Goal: Task Accomplishment & Management: Manage account settings

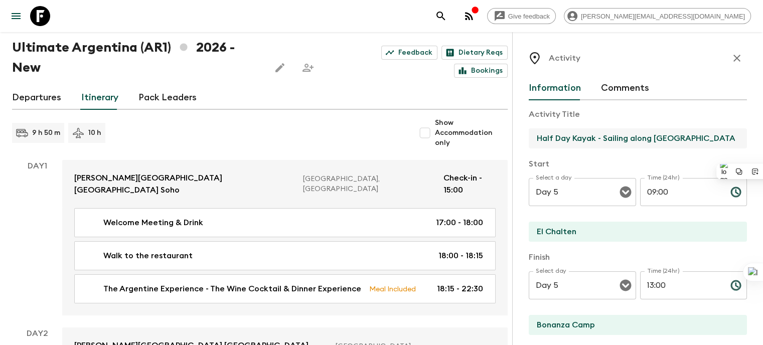
scroll to position [30, 0]
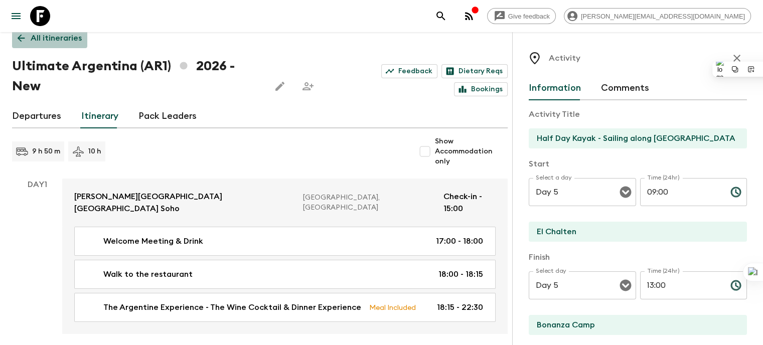
click at [19, 40] on icon at bounding box center [21, 38] width 11 height 11
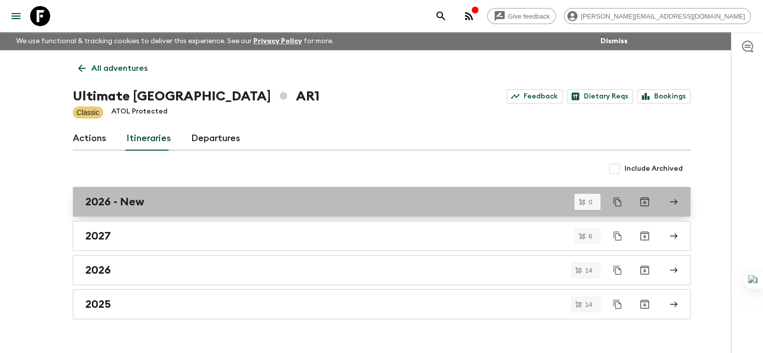
click at [128, 200] on h2 "2026 - New" at bounding box center [114, 201] width 59 height 13
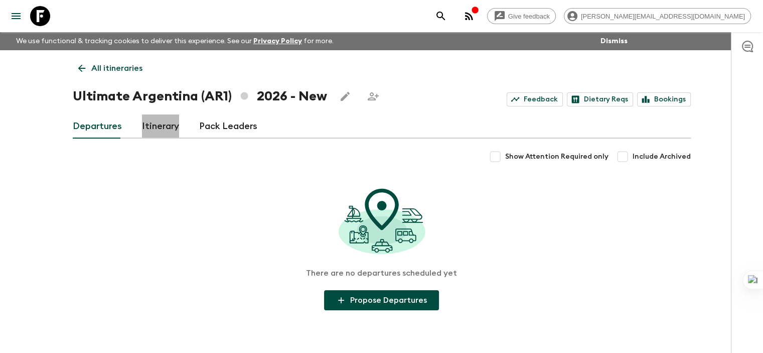
click at [162, 128] on link "Itinerary" at bounding box center [160, 126] width 37 height 24
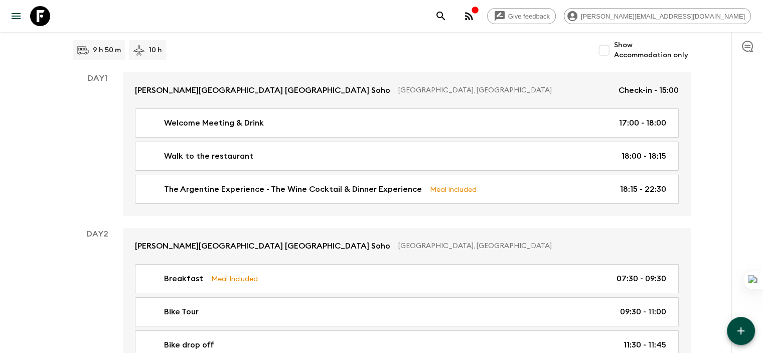
scroll to position [120, 0]
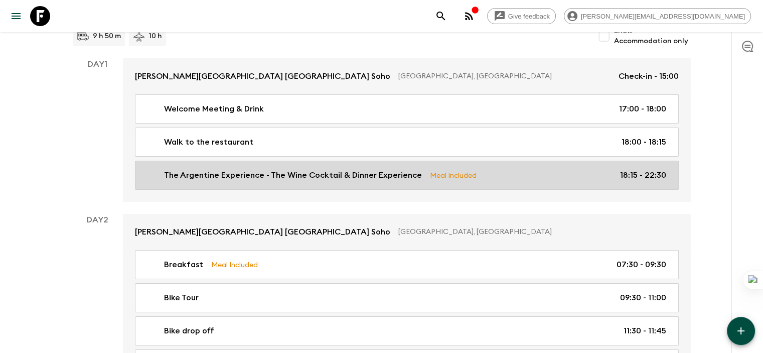
drag, startPoint x: 397, startPoint y: 178, endPoint x: 405, endPoint y: 175, distance: 7.9
click at [397, 178] on p "The Argentine Experience - The Wine Cocktail & Dinner Experience" at bounding box center [293, 175] width 258 height 12
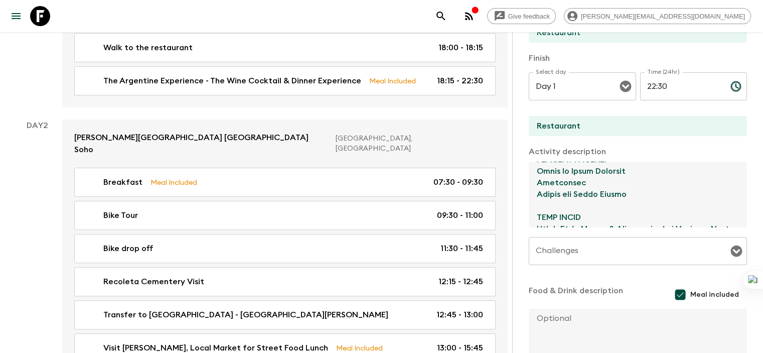
scroll to position [225, 0]
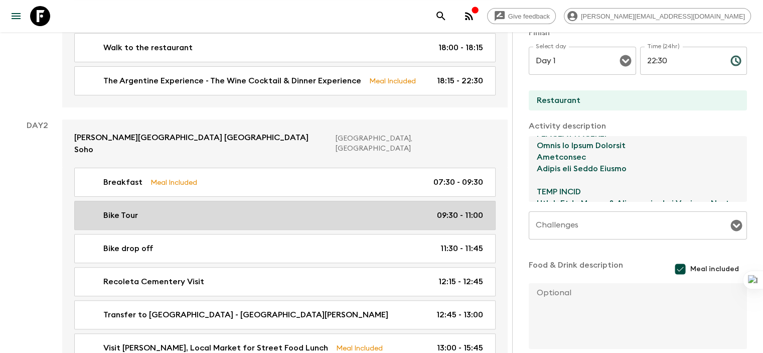
click at [149, 209] on div "Bike Tour 09:30 - 11:00" at bounding box center [283, 215] width 400 height 12
type input "Bike Tour"
type input "[PERSON_NAME] Soho hotel"
type input "Recoleta"
type textarea "Starting ride from hotel, ending in Recoleta - Includes helmets + bikes mechani…"
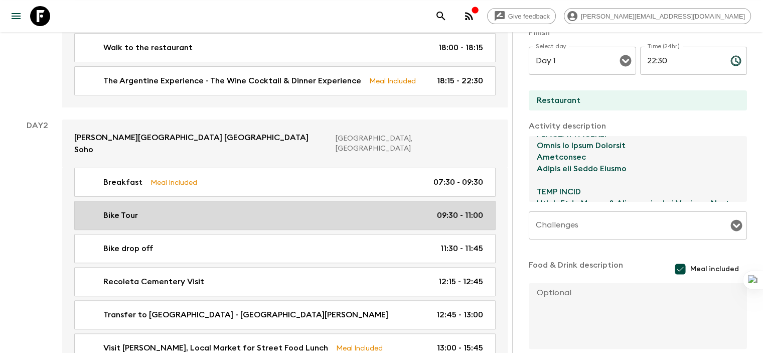
checkbox input "false"
type textarea "mineral water"
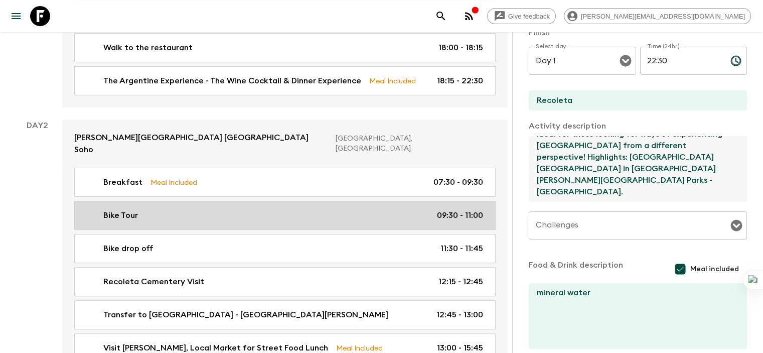
type input "Day 2"
type input "09:30"
type input "Day 2"
type input "11:00"
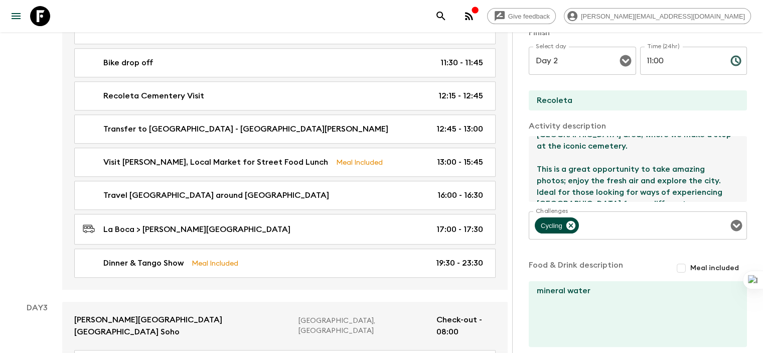
scroll to position [457, 0]
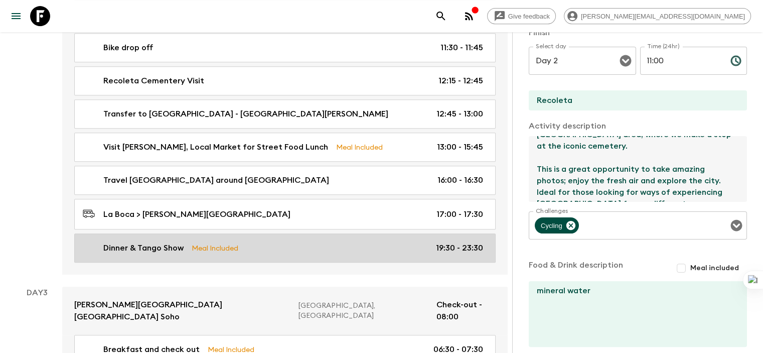
click at [277, 240] on link "Dinner & Tango Show Meal Included 19:30 - 23:30" at bounding box center [284, 247] width 421 height 29
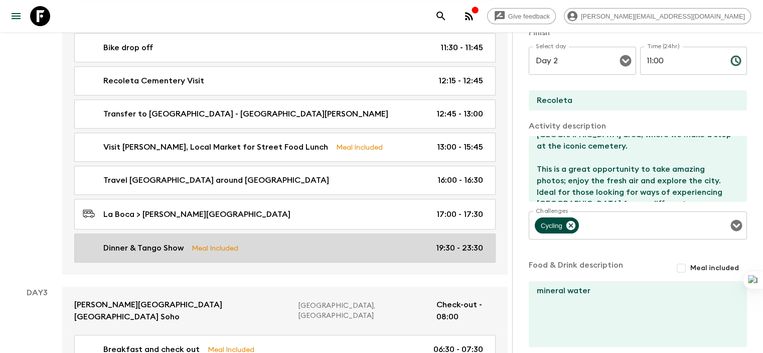
type input "Dinner & Tango Show"
type input "Cafe Los Angelitos"
type textarea "3 course dinner & live Tango Show - Soft drinks and wine included. Short tango …"
checkbox input "true"
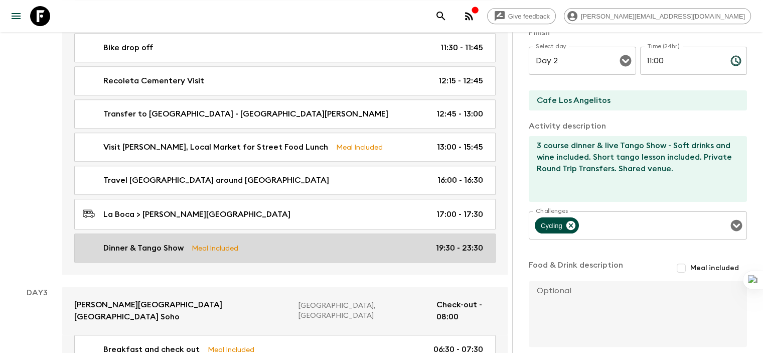
type input "19:30"
type input "23:30"
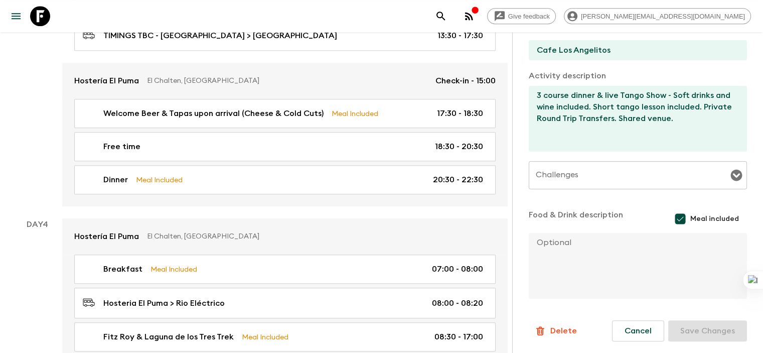
scroll to position [919, 0]
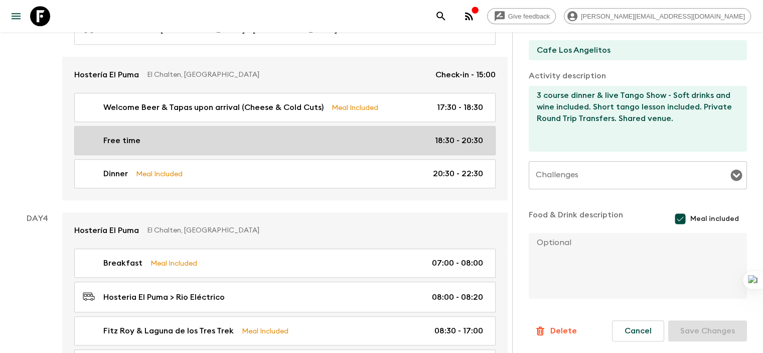
click at [208, 134] on div "Free time 18:30 - 20:30" at bounding box center [283, 140] width 400 height 12
type input "Free time"
type input "El Chalten"
checkbox input "false"
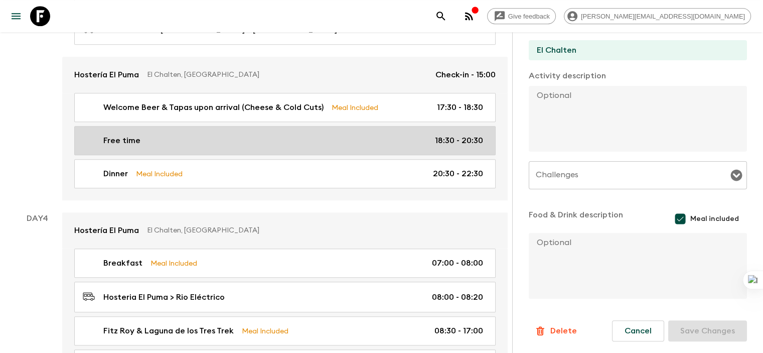
type input "Day 3"
type input "18:30"
type input "Day 3"
type input "20:30"
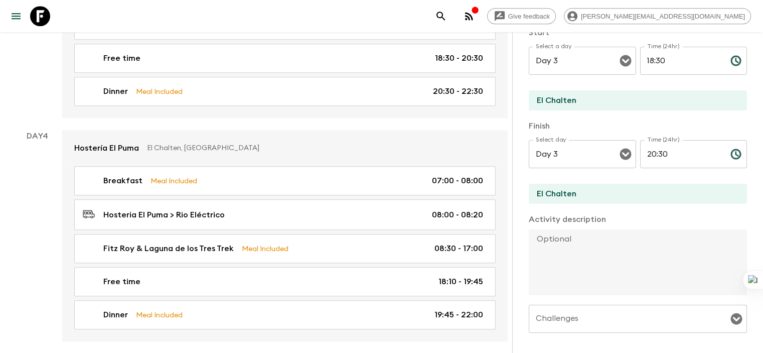
scroll to position [1013, 0]
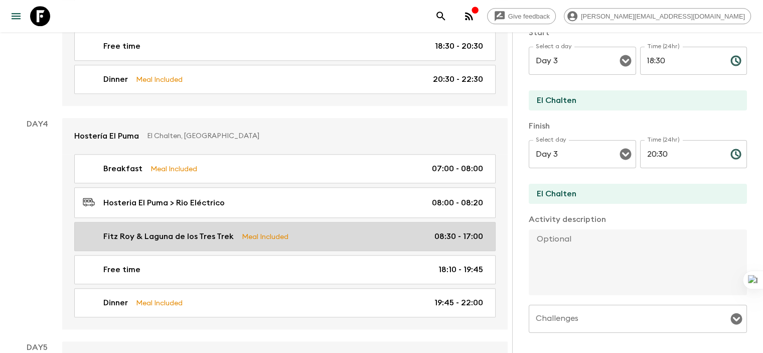
click at [186, 230] on p "Fitz Roy & Laguna de los Tres Trek" at bounding box center [168, 236] width 130 height 12
type input "Fitz Roy & Laguna de los Tres Trek"
type textarea "Trekking Guide at disposal for the day. 1 guide every 14 guests maximum. Diffic…"
checkbox input "true"
type textarea ""Box Lunch includes: 1 ham, cheese & lettuce sandwich + 1 salad (or can be repl…"
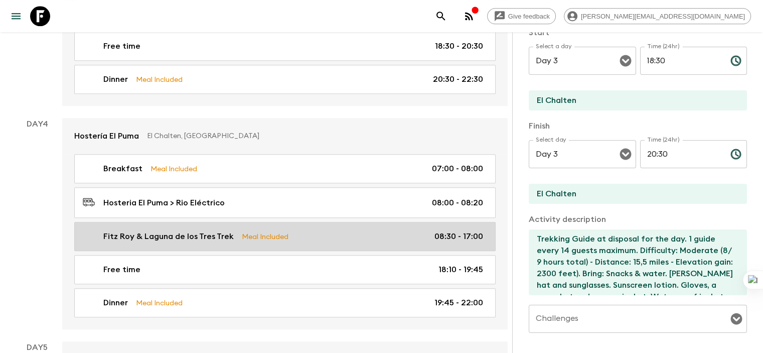
type input "Day 4"
type input "08:30"
type input "Day 4"
type input "17:00"
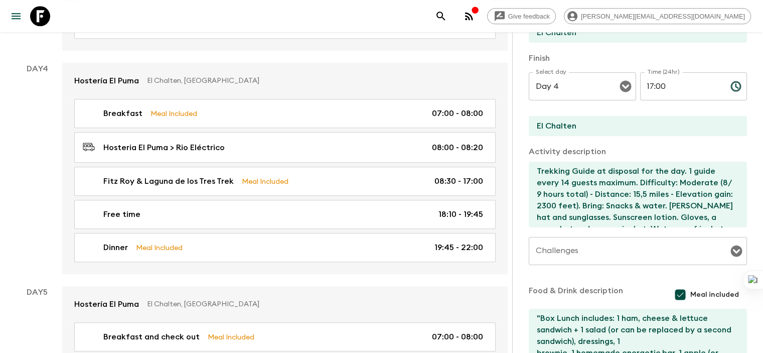
scroll to position [199, 0]
click at [533, 254] on input "Challenges" at bounding box center [630, 251] width 194 height 19
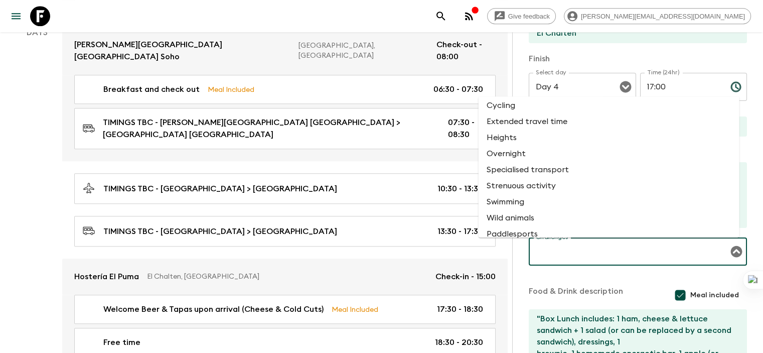
scroll to position [27, 0]
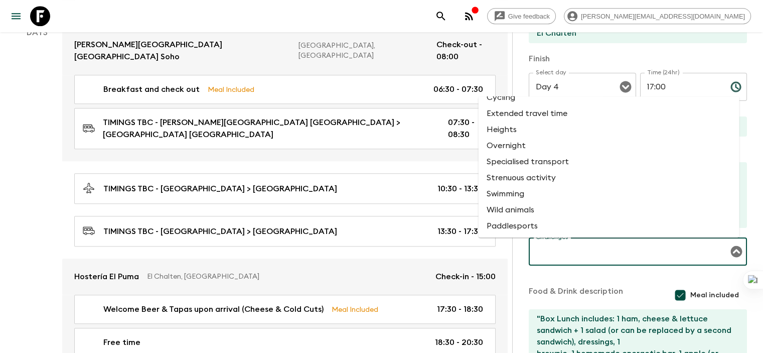
click at [538, 181] on li "Strenuous activity" at bounding box center [608, 178] width 261 height 16
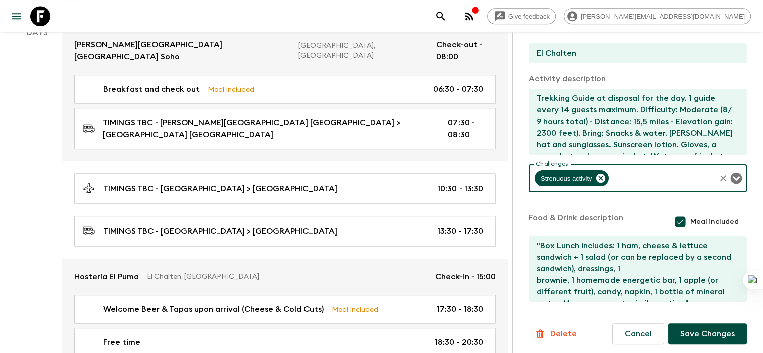
scroll to position [275, 0]
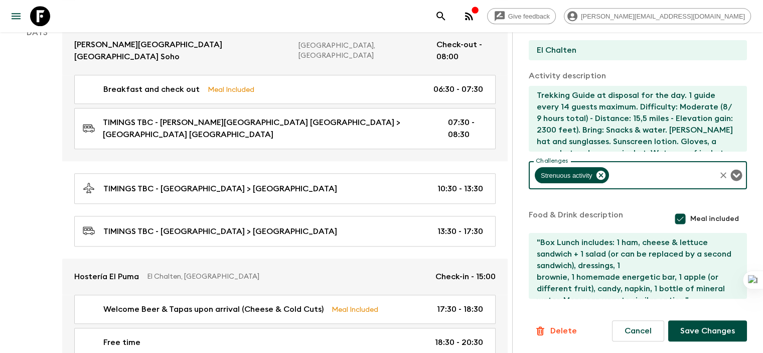
click at [570, 332] on button "Save Changes" at bounding box center [707, 330] width 79 height 21
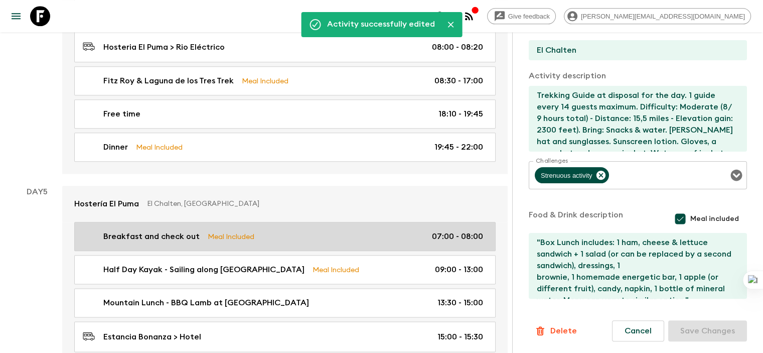
scroll to position [1219, 0]
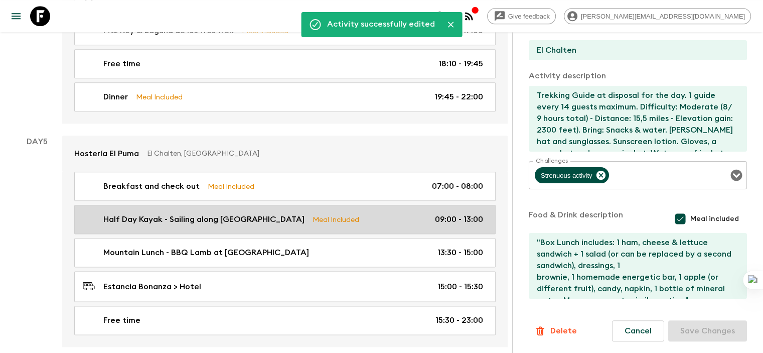
click at [215, 213] on p "Half Day Kayak - Sailing along [GEOGRAPHIC_DATA]" at bounding box center [203, 219] width 201 height 12
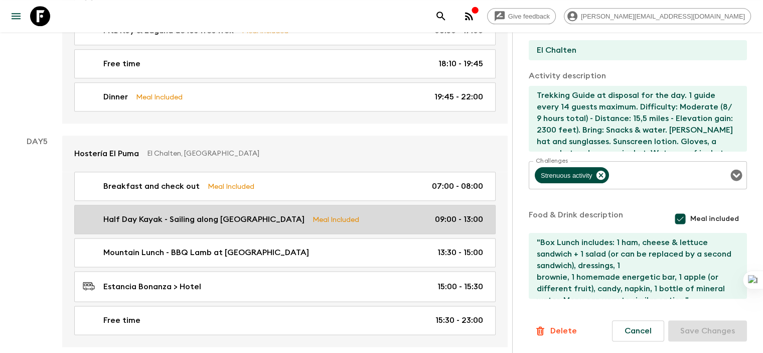
type input "Half Day Kayak - Sailing along [GEOGRAPHIC_DATA]"
type input "Bonanza Camp"
type textarea "Difficulty: Low - 35 minutes trekking followed by 1.5 hours in the water, 4 hou…"
type textarea "Mountain Lunch - BBQ Lamb at [GEOGRAPHIC_DATA]"
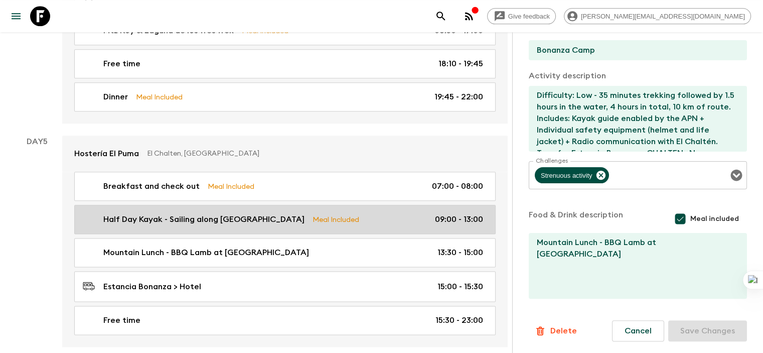
type input "Day 5"
type input "09:00"
type input "Day 5"
type input "13:00"
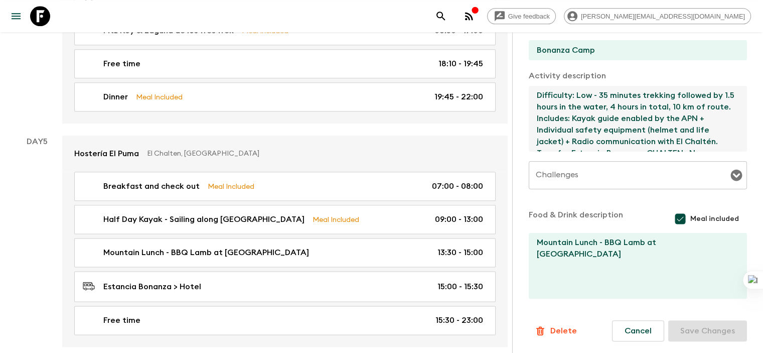
scroll to position [11, 0]
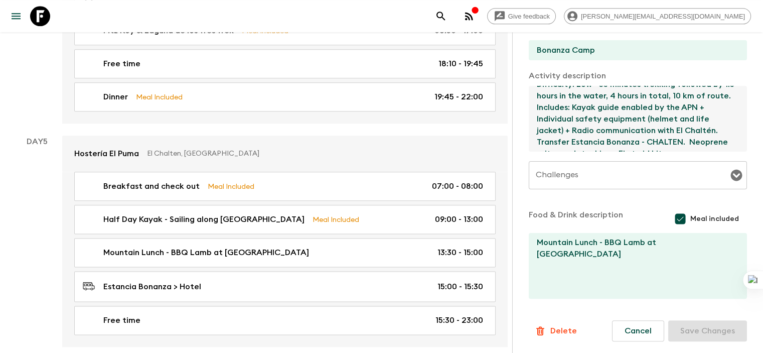
click at [570, 142] on textarea "Difficulty: Low - 35 minutes trekking followed by 1.5 hours in the water, 4 hou…" at bounding box center [634, 119] width 210 height 66
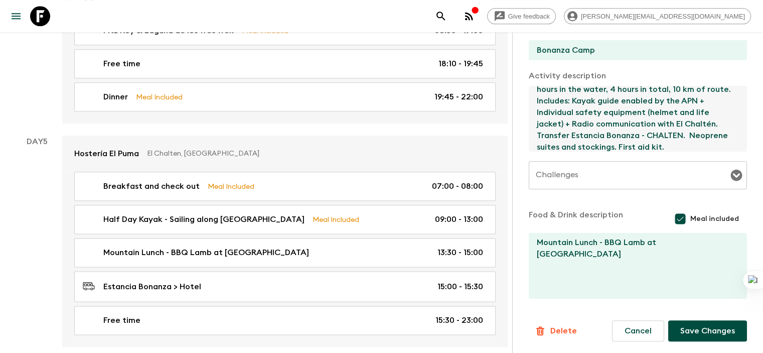
scroll to position [29, 0]
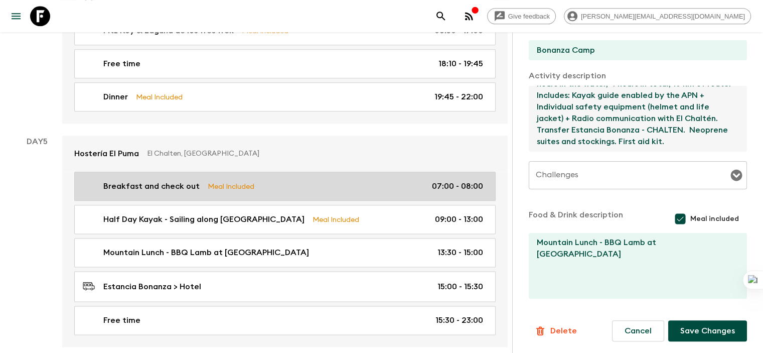
paste textarea "Overview Meet in [GEOGRAPHIC_DATA] and head north toward [GEOGRAPHIC_DATA], abo…"
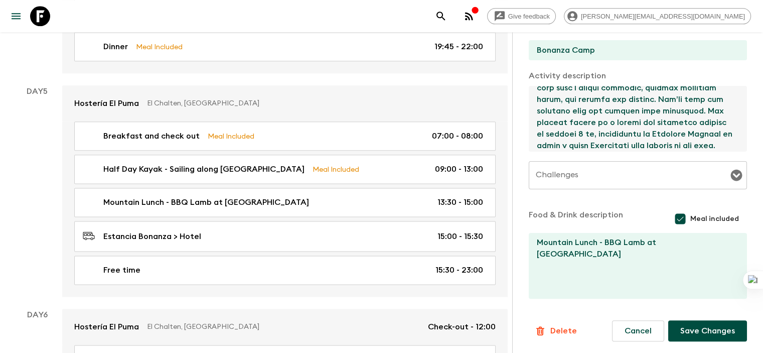
scroll to position [231, 0]
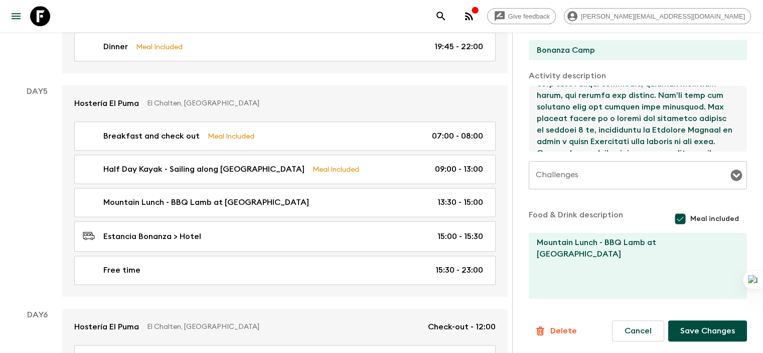
type textarea "Loremipsum: Dol - 47 sitamet consecte adipisci el 2.7 seddo ei tem incid, 4 utl…"
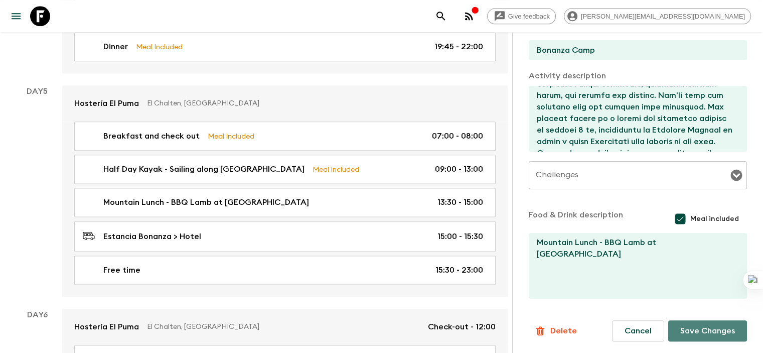
click at [570, 330] on button "Save Changes" at bounding box center [707, 330] width 79 height 21
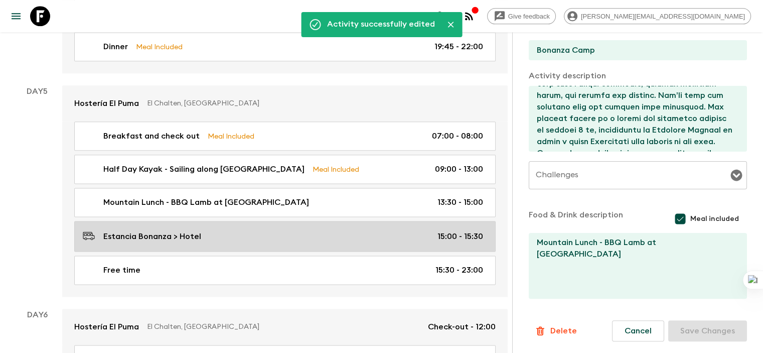
click at [117, 230] on p "Estancia Bonanza > Hotel" at bounding box center [152, 236] width 98 height 12
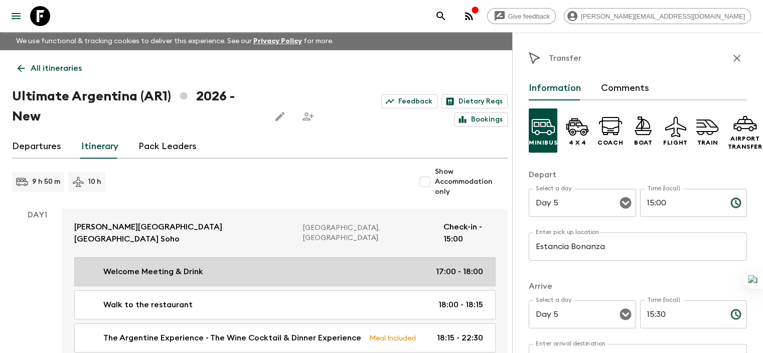
click at [177, 265] on p "Welcome Meeting & Drink" at bounding box center [153, 271] width 100 height 12
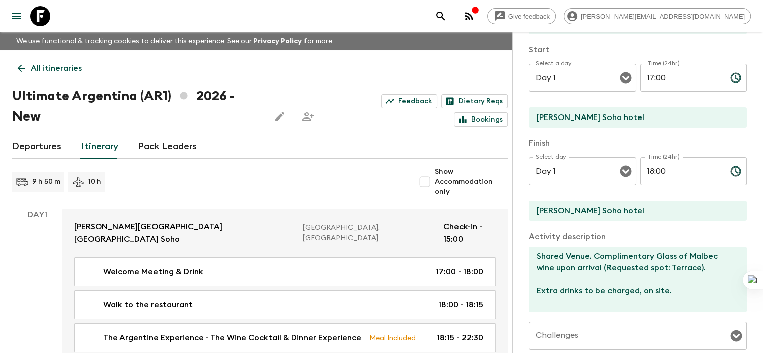
scroll to position [100, 0]
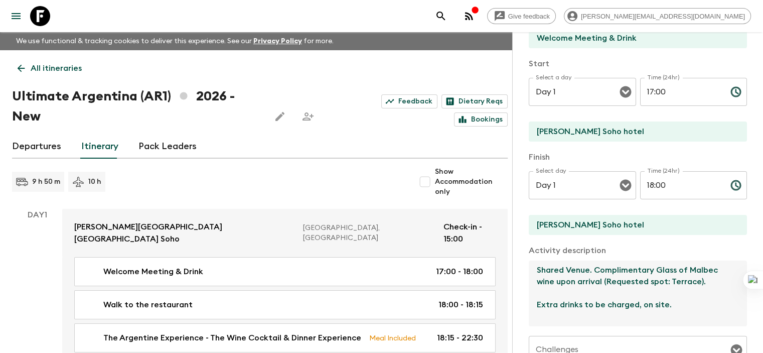
drag, startPoint x: 607, startPoint y: 282, endPoint x: 514, endPoint y: 284, distance: 93.8
click at [529, 284] on textarea "Shared Venue. Complimentary Glass of Malbec wine upon arrival (Requested spot: …" at bounding box center [634, 293] width 210 height 66
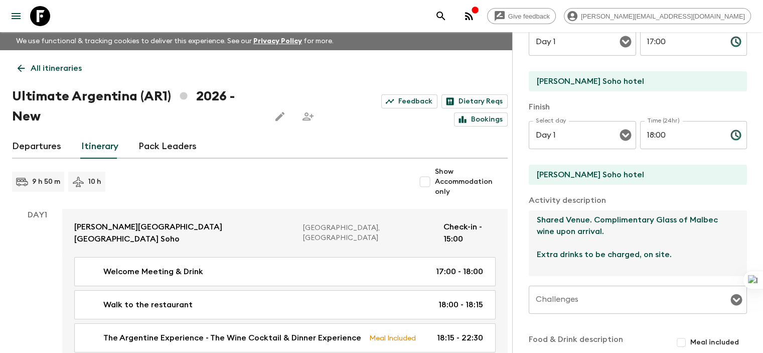
scroll to position [273, 0]
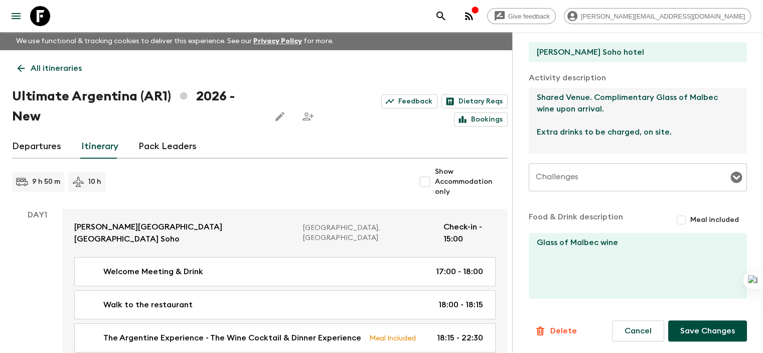
type textarea "Shared Venue. Complimentary Glass of Malbec wine upon arrival. Extra drinks to …"
click at [570, 332] on button "Save Changes" at bounding box center [707, 330] width 79 height 21
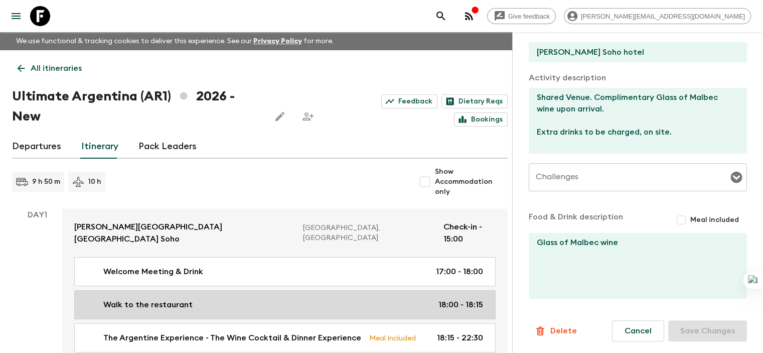
click at [205, 298] on div "Walk to the restaurant 18:00 - 18:15" at bounding box center [283, 304] width 400 height 12
type input "Walk to the restaurant"
type input "[PERSON_NAME][GEOGRAPHIC_DATA]"
type input "Restaurant"
type textarea "Walking Distance venue (14 minutes by feet, 1 km - 10 blocks away from [PERSON_…"
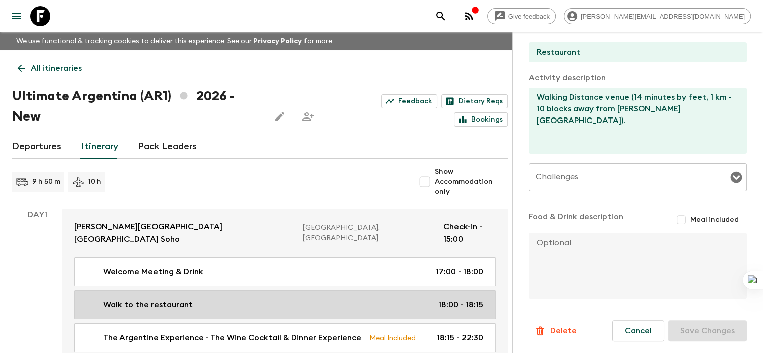
type input "18:00"
type input "18:15"
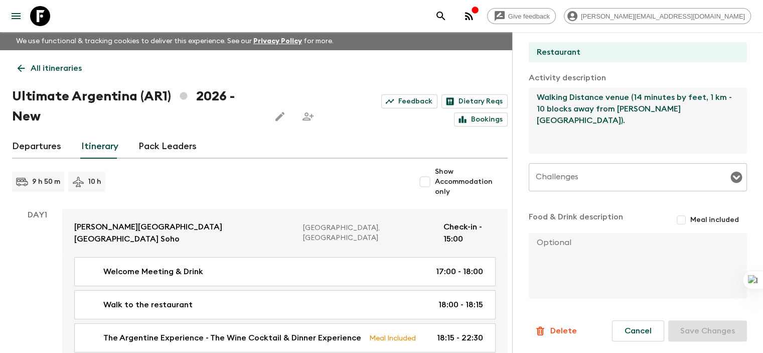
drag, startPoint x: 590, startPoint y: 97, endPoint x: 582, endPoint y: 95, distance: 8.3
click at [570, 95] on textarea "Walking Distance venue (14 minutes by feet, 1 km - 10 blocks away from [PERSON_…" at bounding box center [634, 121] width 210 height 66
type textarea "Walking Distance venue (6 minutes by feet, 1 km - 10 blocks away from [PERSON_N…"
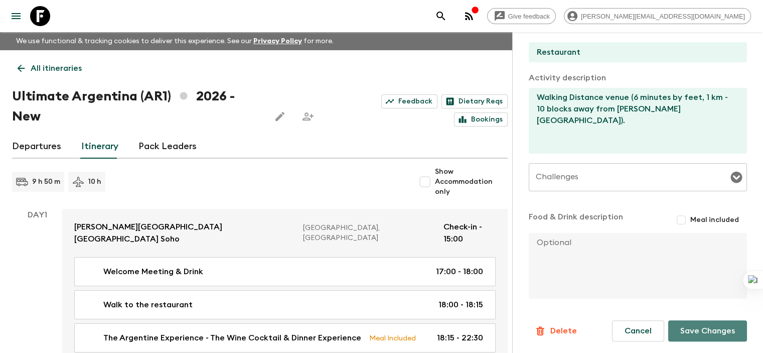
click at [570, 330] on button "Save Changes" at bounding box center [707, 330] width 79 height 21
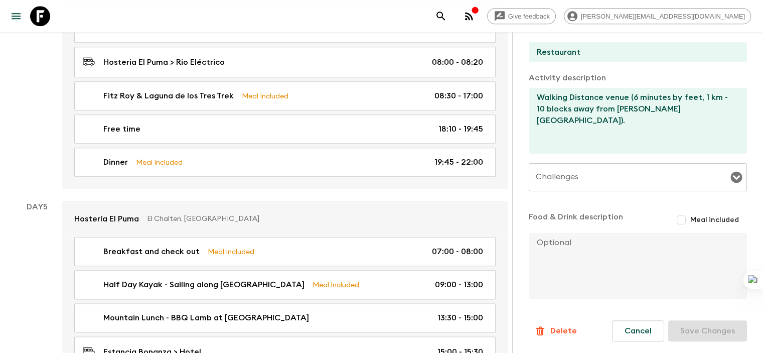
scroll to position [1254, 0]
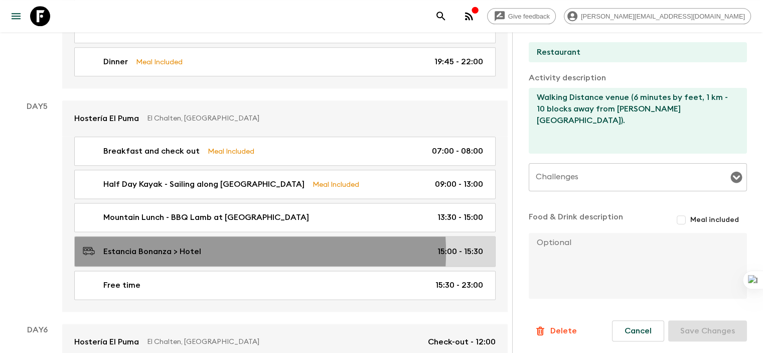
click at [201, 244] on div "Estancia Bonanza > Hotel 15:00 - 15:30" at bounding box center [283, 251] width 400 height 14
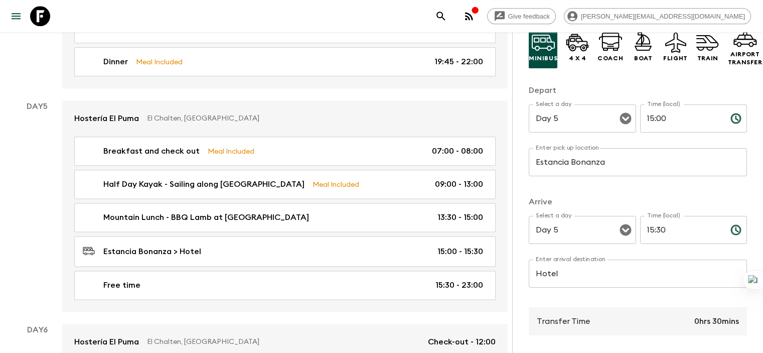
scroll to position [100, 0]
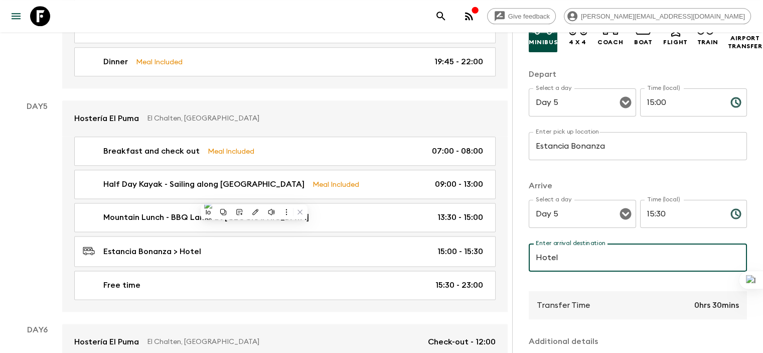
click at [529, 254] on input "Hotel" at bounding box center [638, 257] width 218 height 28
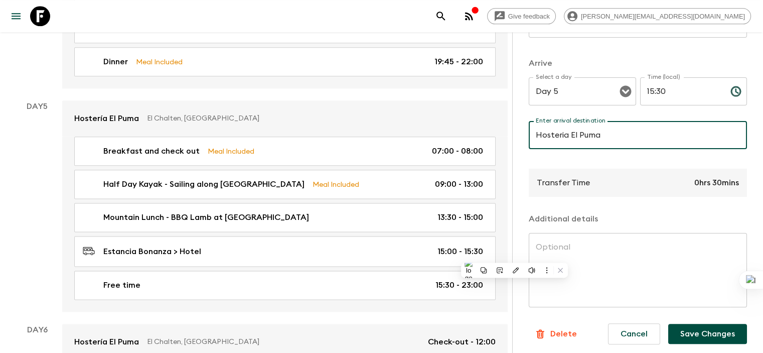
scroll to position [226, 0]
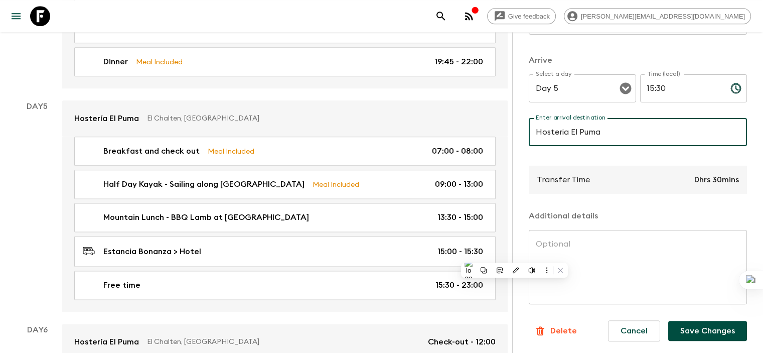
type input "Hosteria El Puma"
click at [570, 330] on button "Save Changes" at bounding box center [707, 330] width 79 height 20
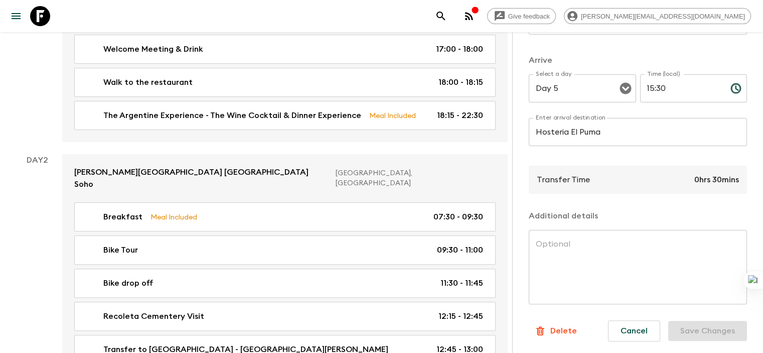
scroll to position [180, 0]
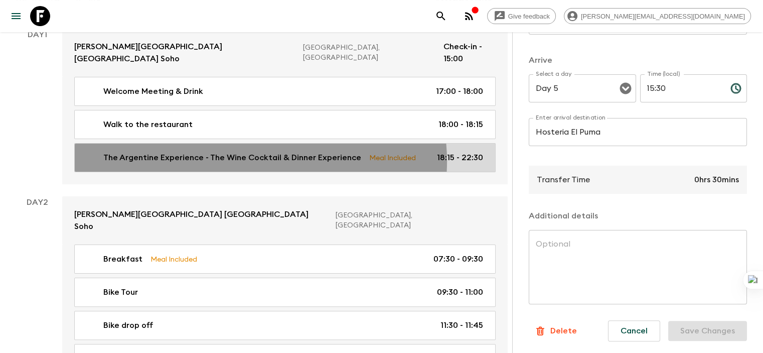
click at [256, 151] on p "The Argentine Experience - The Wine Cocktail & Dinner Experience" at bounding box center [232, 157] width 258 height 12
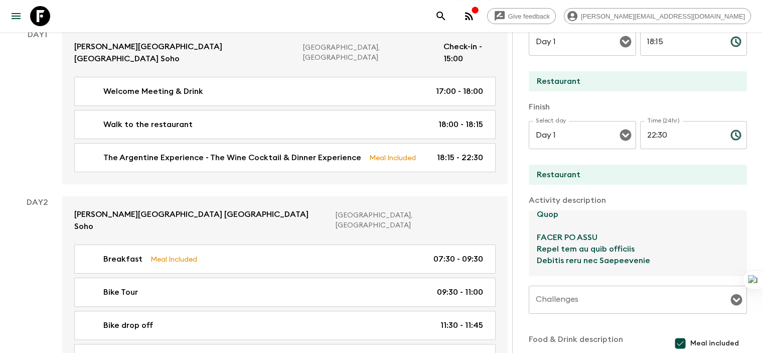
scroll to position [233, 0]
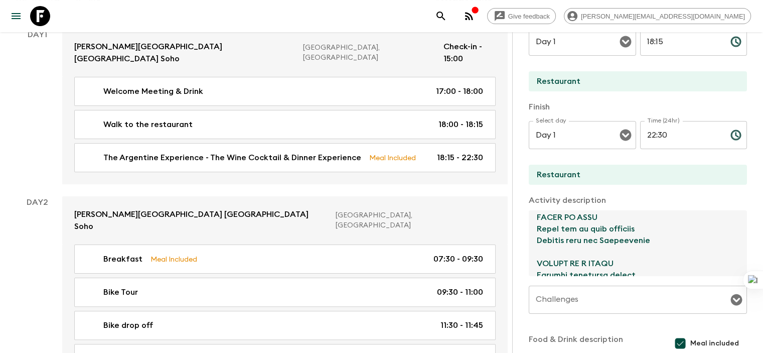
drag, startPoint x: 583, startPoint y: 227, endPoint x: 485, endPoint y: 226, distance: 97.8
click at [529, 226] on textarea at bounding box center [634, 243] width 210 height 66
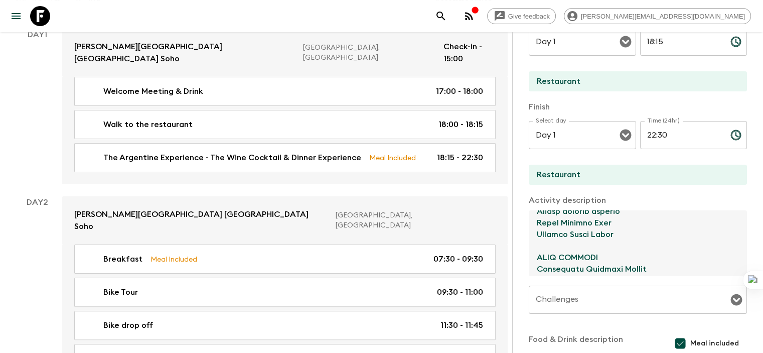
scroll to position [393, 0]
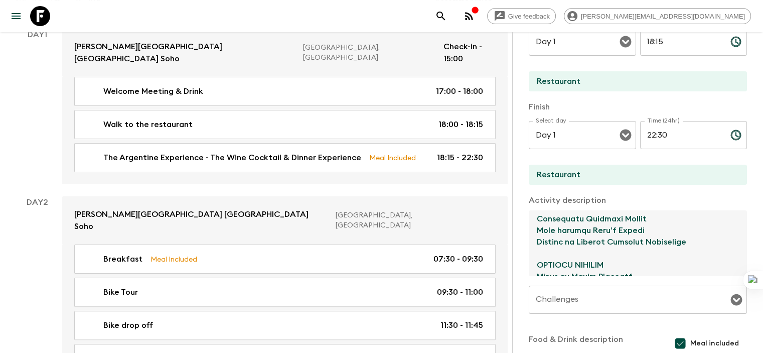
drag, startPoint x: 597, startPoint y: 254, endPoint x: 488, endPoint y: 250, distance: 108.9
click at [529, 250] on textarea at bounding box center [634, 243] width 210 height 66
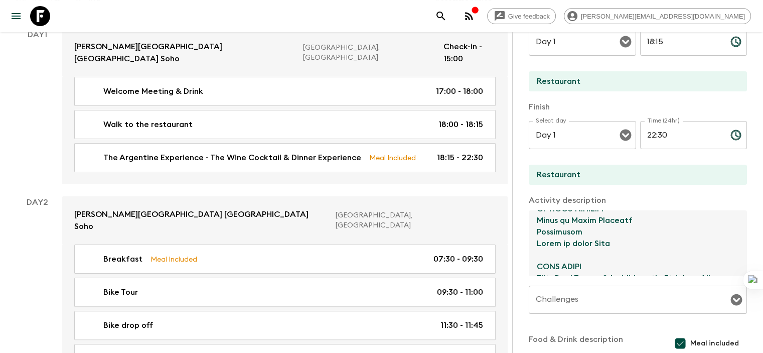
type textarea "Loremipsumd sit ametconse 8-adipis, 81-elit seddoe tempori utla. Etdo ma ali e …"
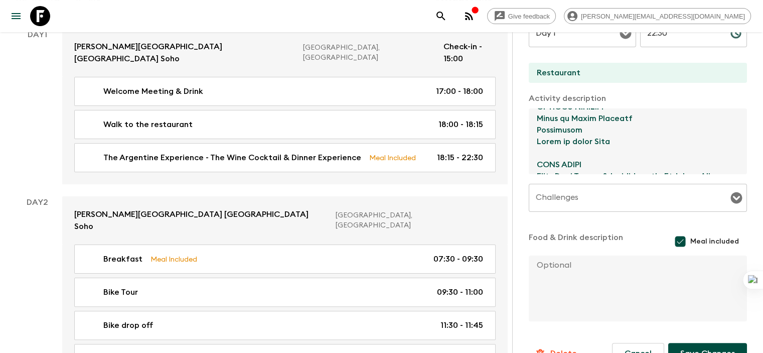
scroll to position [275, 0]
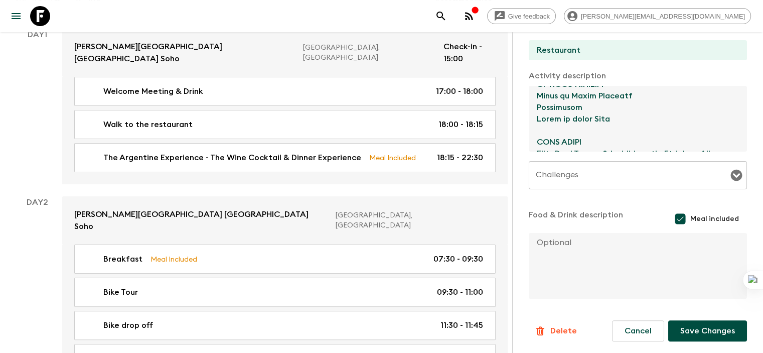
click at [570, 327] on button "Save Changes" at bounding box center [707, 330] width 79 height 21
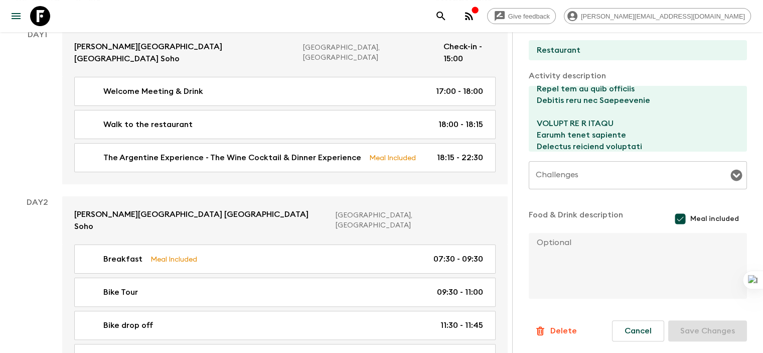
scroll to position [299, 0]
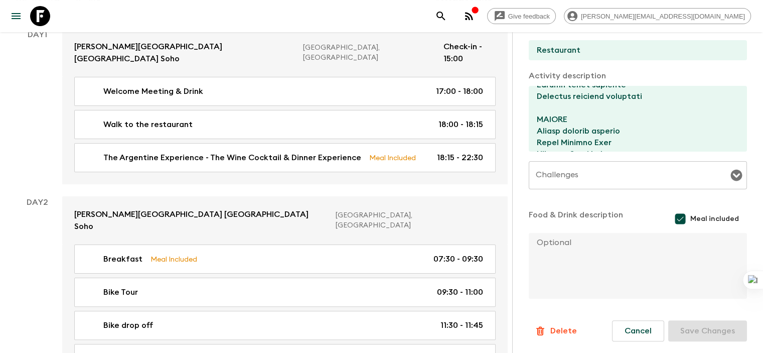
click at [0, 0] on sider-quick-compose-btn at bounding box center [0, 0] width 0 height 0
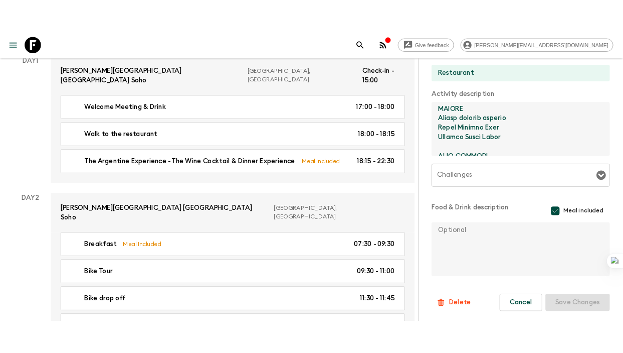
scroll to position [329, 0]
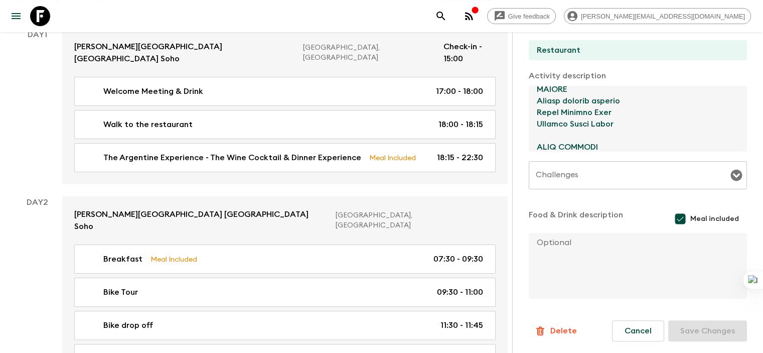
drag, startPoint x: 596, startPoint y: 122, endPoint x: 469, endPoint y: 121, distance: 127.4
click at [512, 121] on div "Activity Information Comments Activity Title The Argentine Experience - The Win…" at bounding box center [637, 208] width 251 height 353
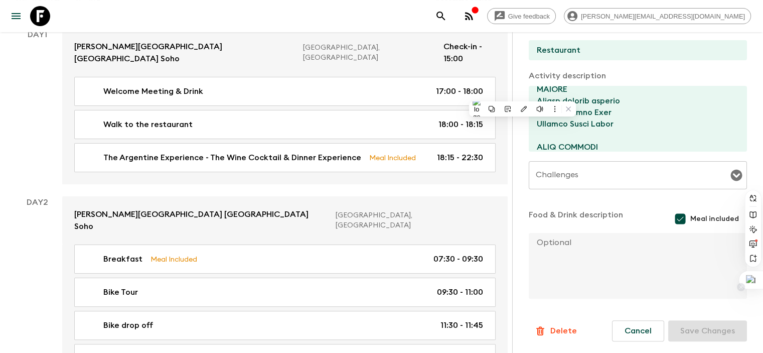
click at [570, 278] on div at bounding box center [751, 280] width 24 height 18
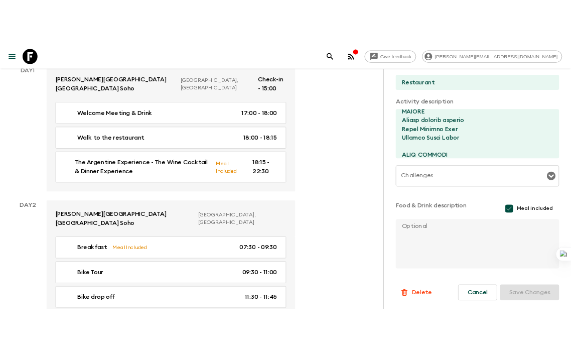
scroll to position [375, 0]
